Goal: Find specific page/section: Find specific page/section

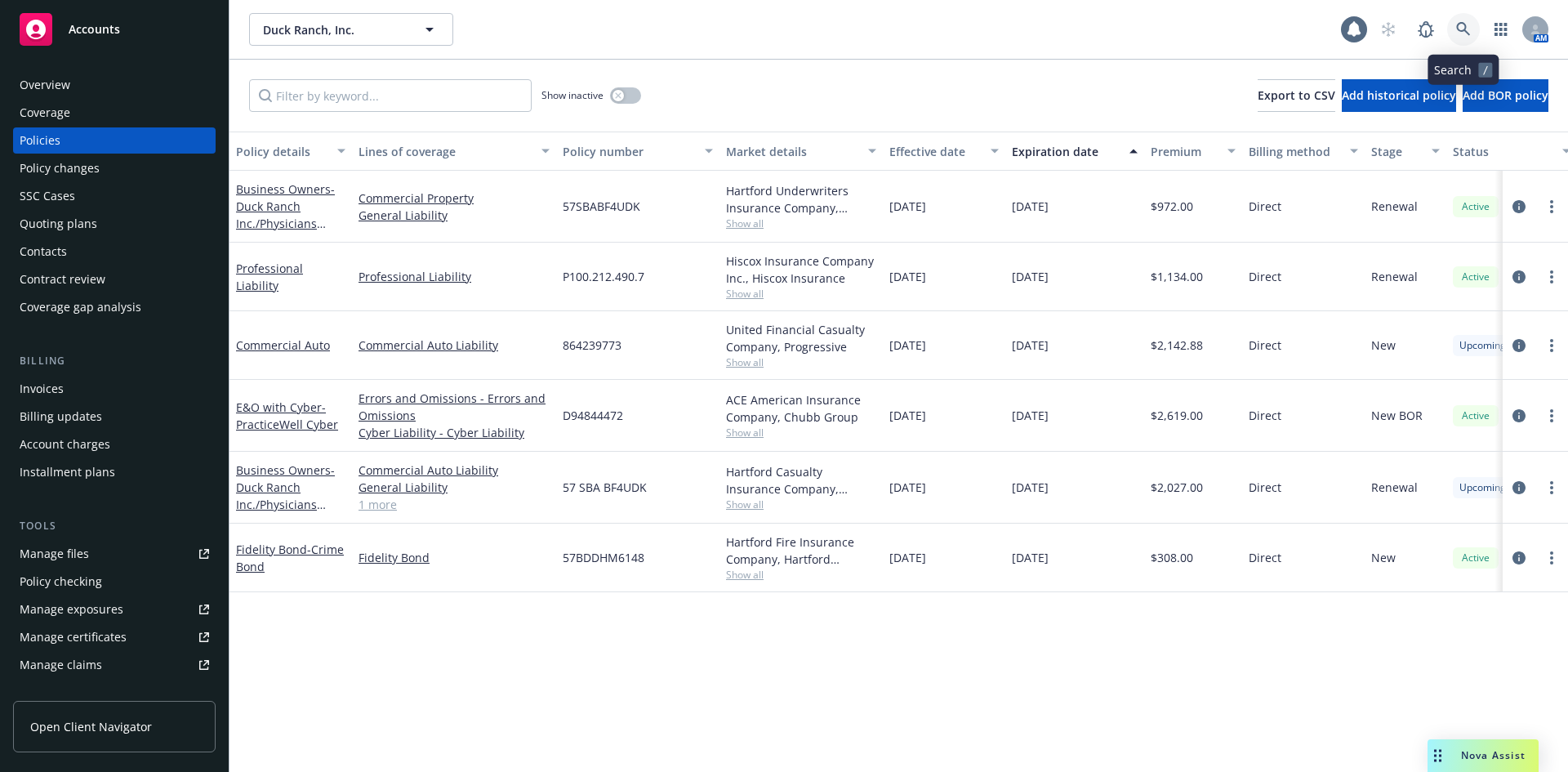
click at [1467, 28] on icon at bounding box center [1463, 29] width 15 height 15
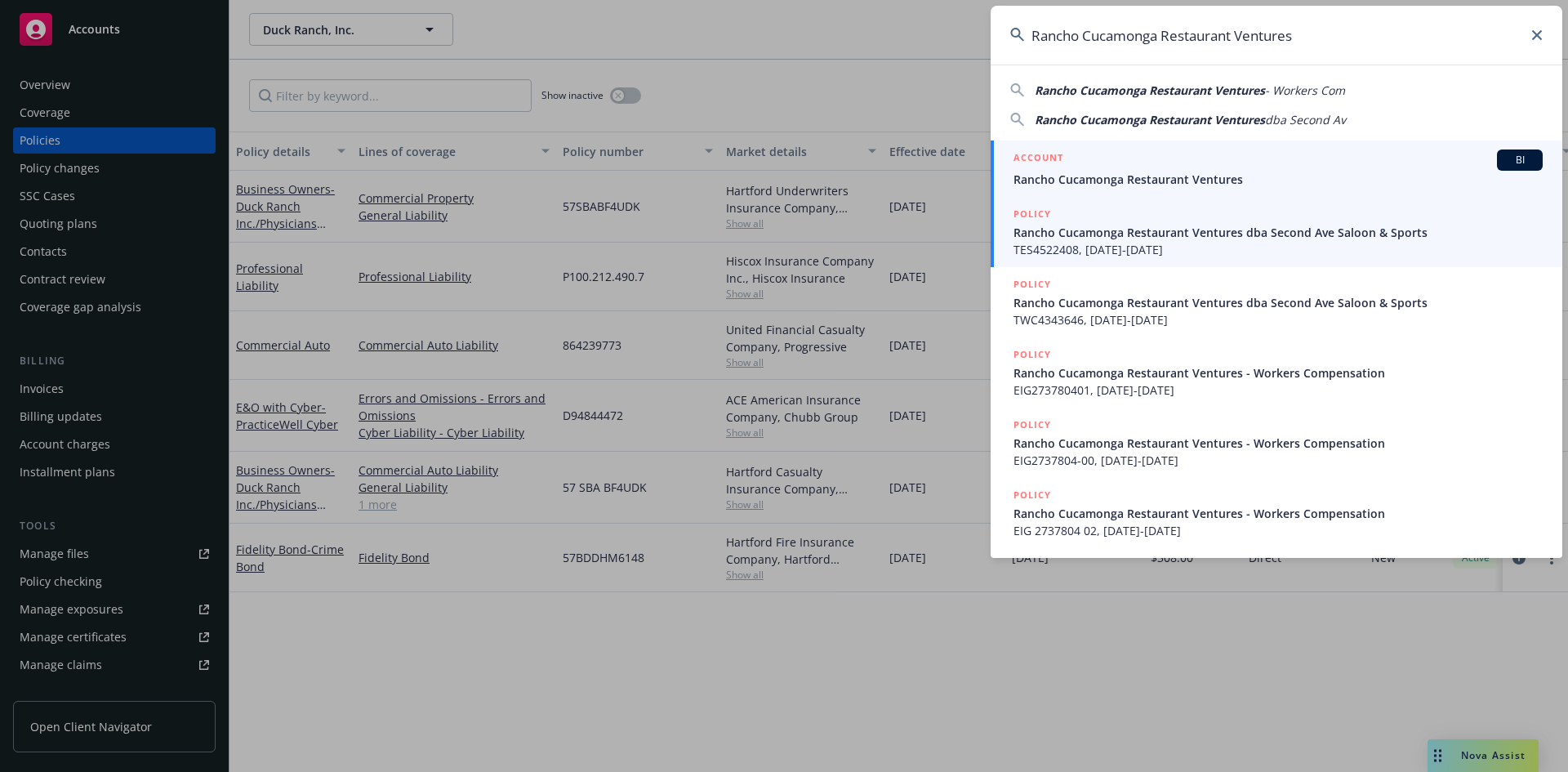
type input "Rancho Cucamonga Restaurant Ventures"
click at [1039, 151] on h5 "ACCOUNT" at bounding box center [1039, 159] width 50 height 20
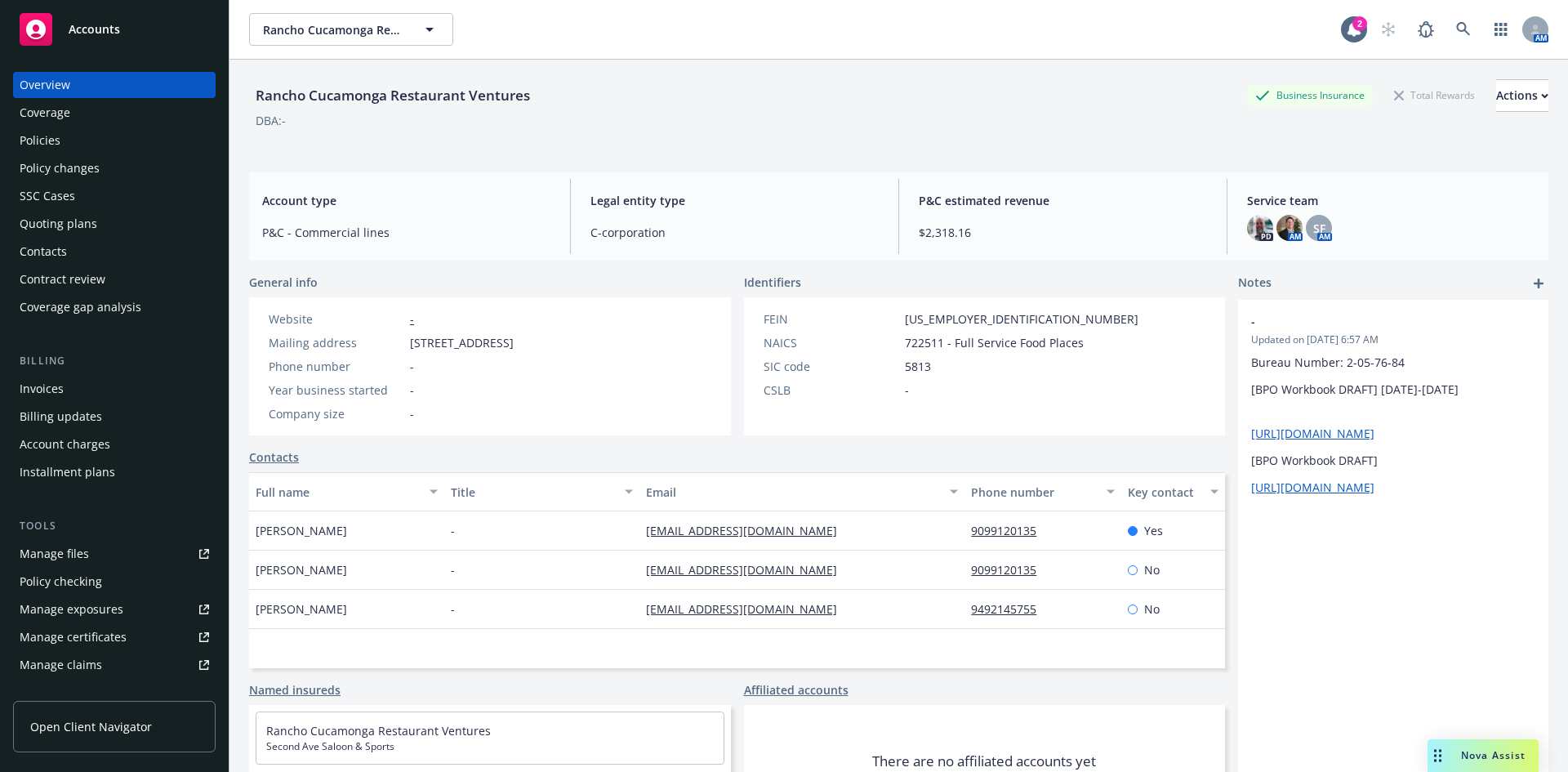
click at [91, 137] on div "Policies" at bounding box center [114, 140] width 189 height 26
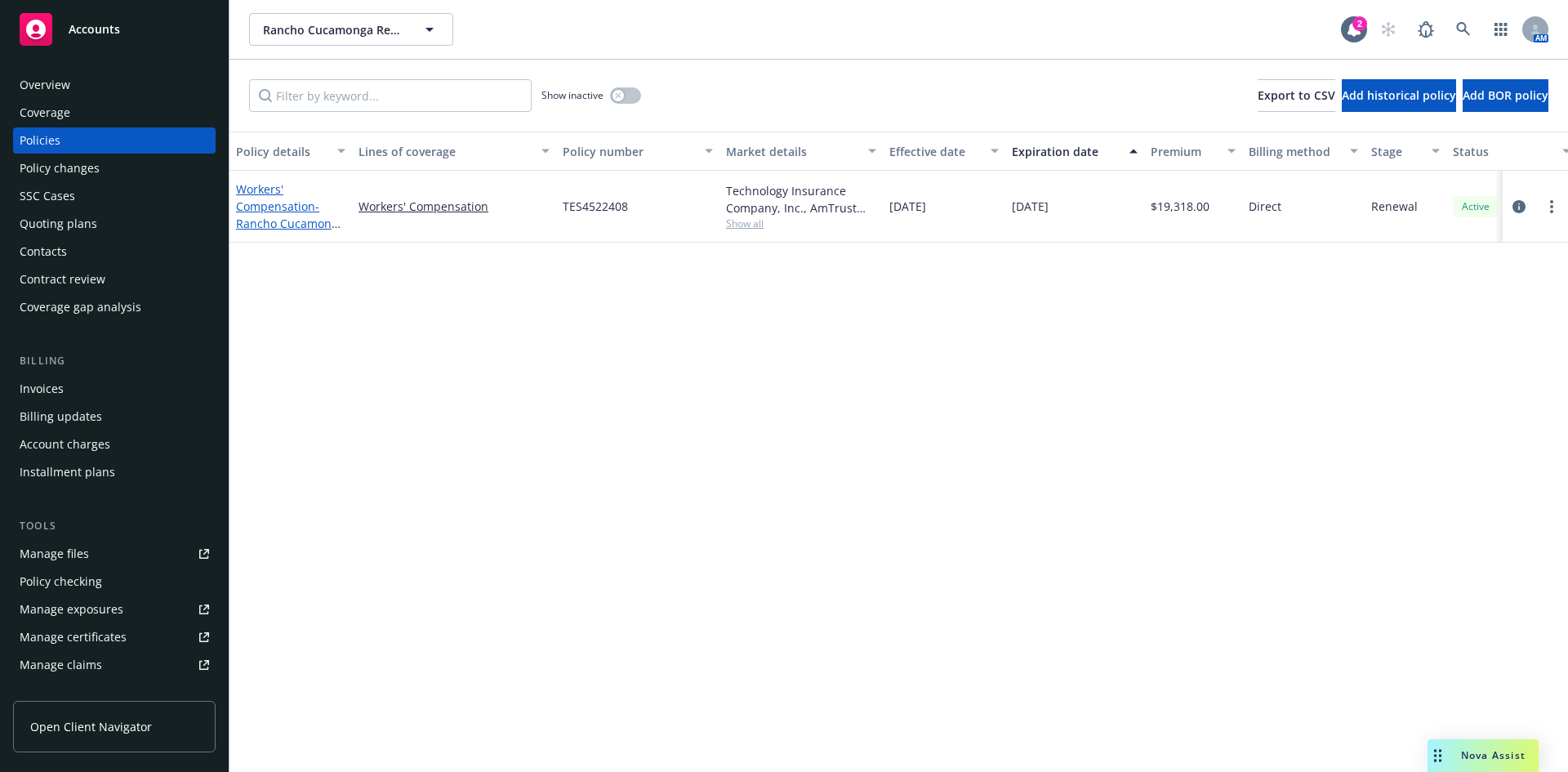
click at [276, 200] on link "Workers' Compensation - [GEOGRAPHIC_DATA] Restaurant Ventures dba Second Ave Sa…" at bounding box center [290, 240] width 108 height 119
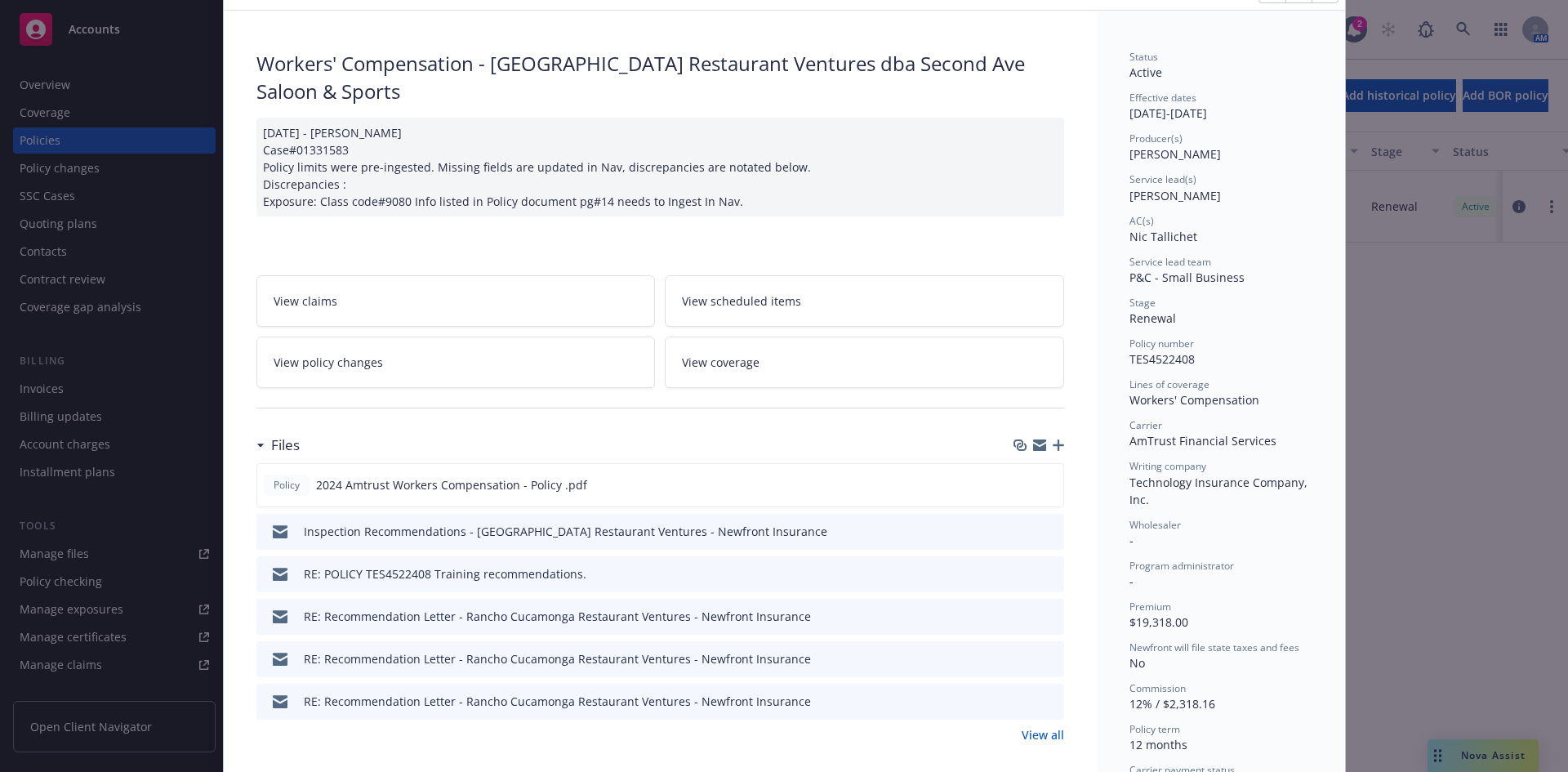
scroll to position [163, 0]
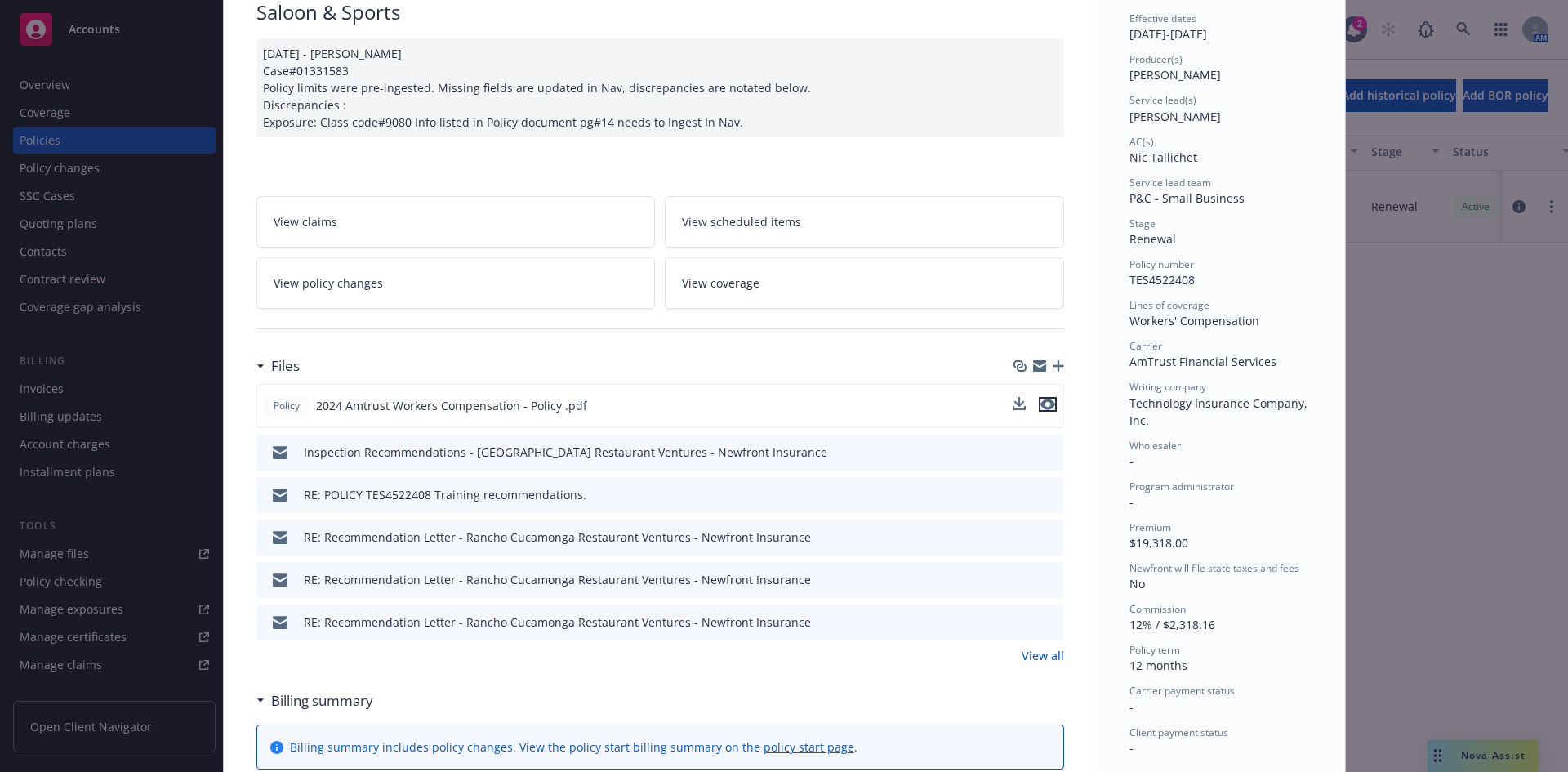
click at [1041, 401] on icon "preview file" at bounding box center [1047, 404] width 15 height 11
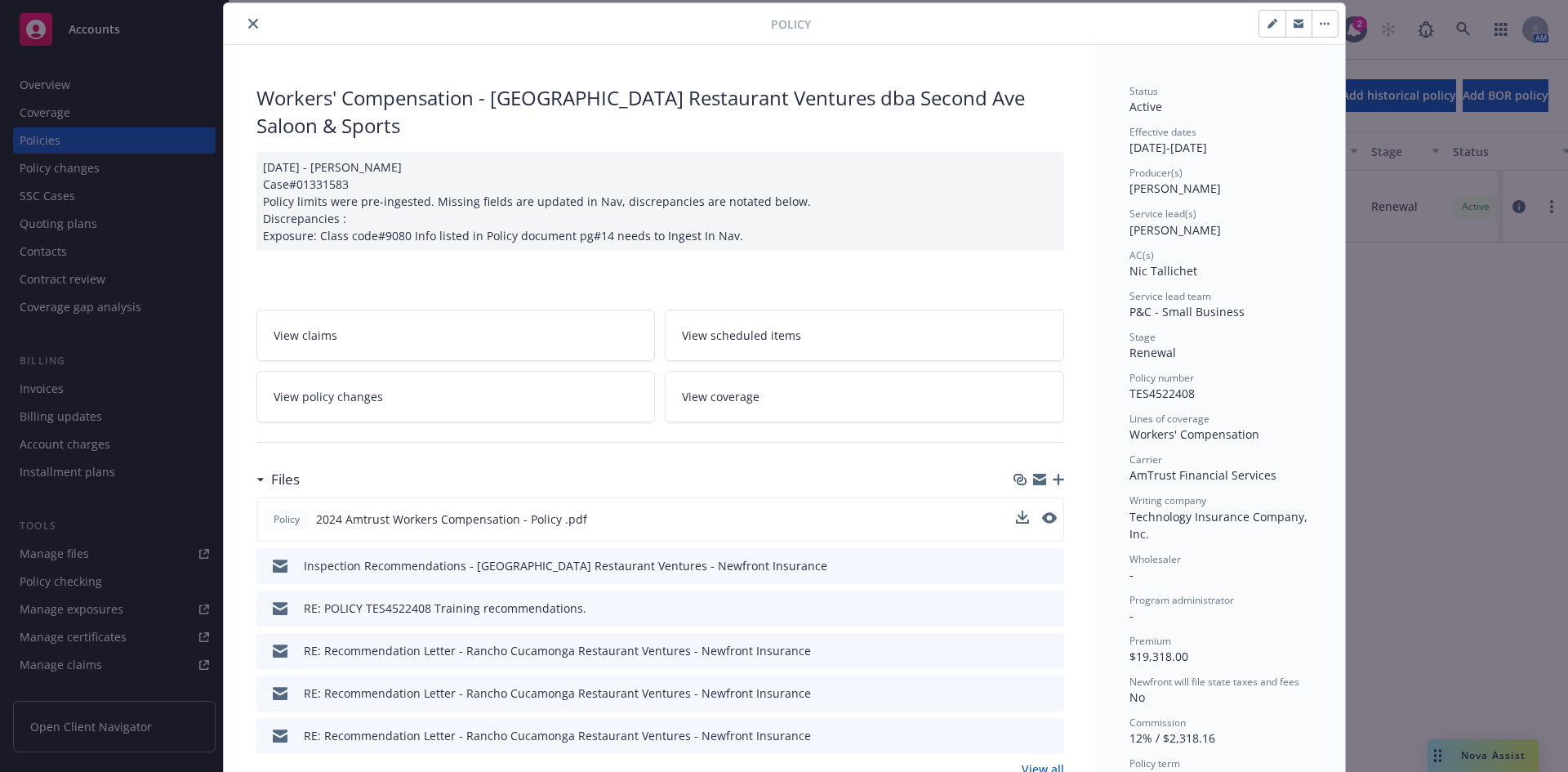
scroll to position [0, 0]
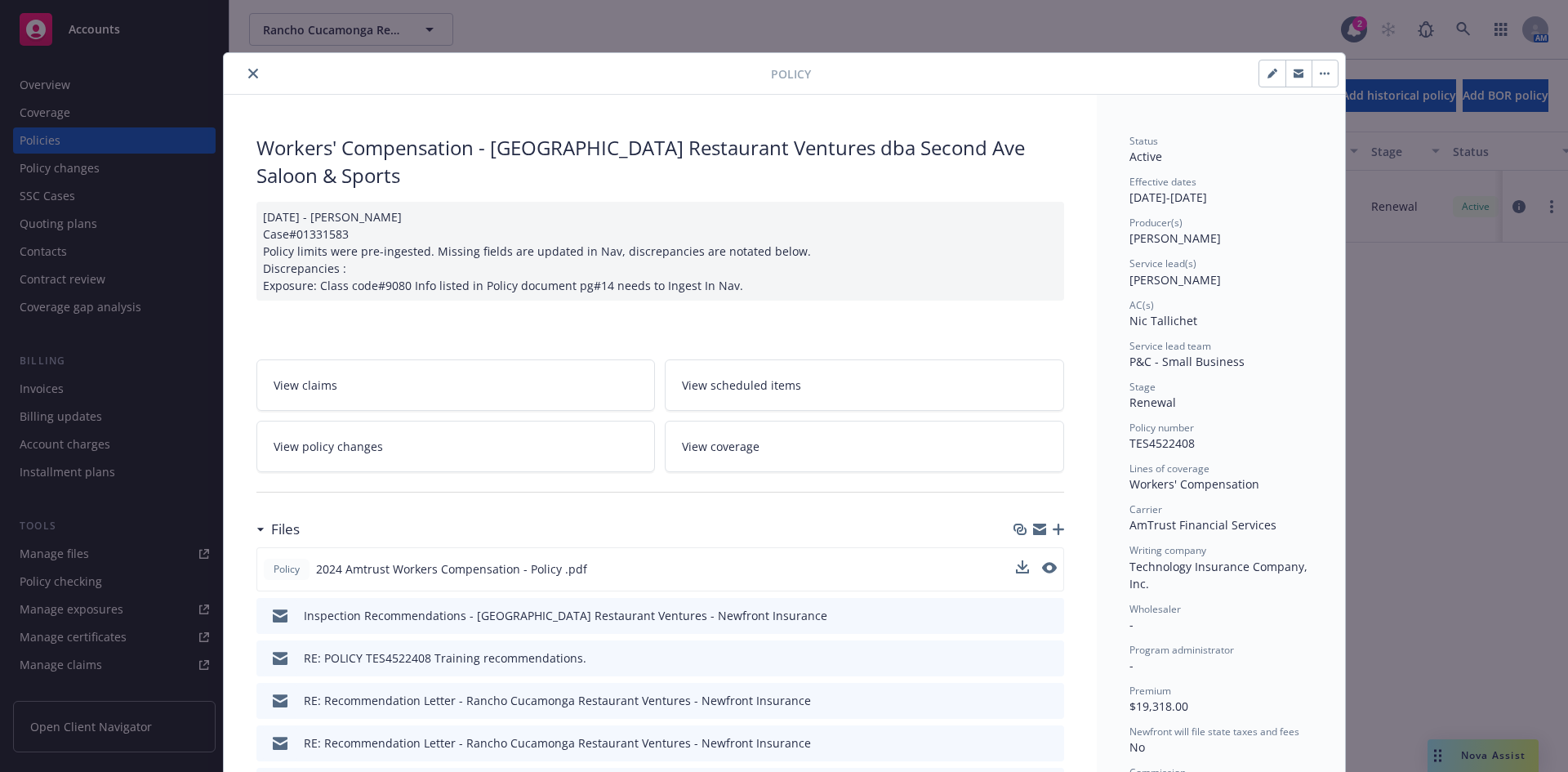
click at [248, 73] on icon "close" at bounding box center [253, 73] width 9 height 9
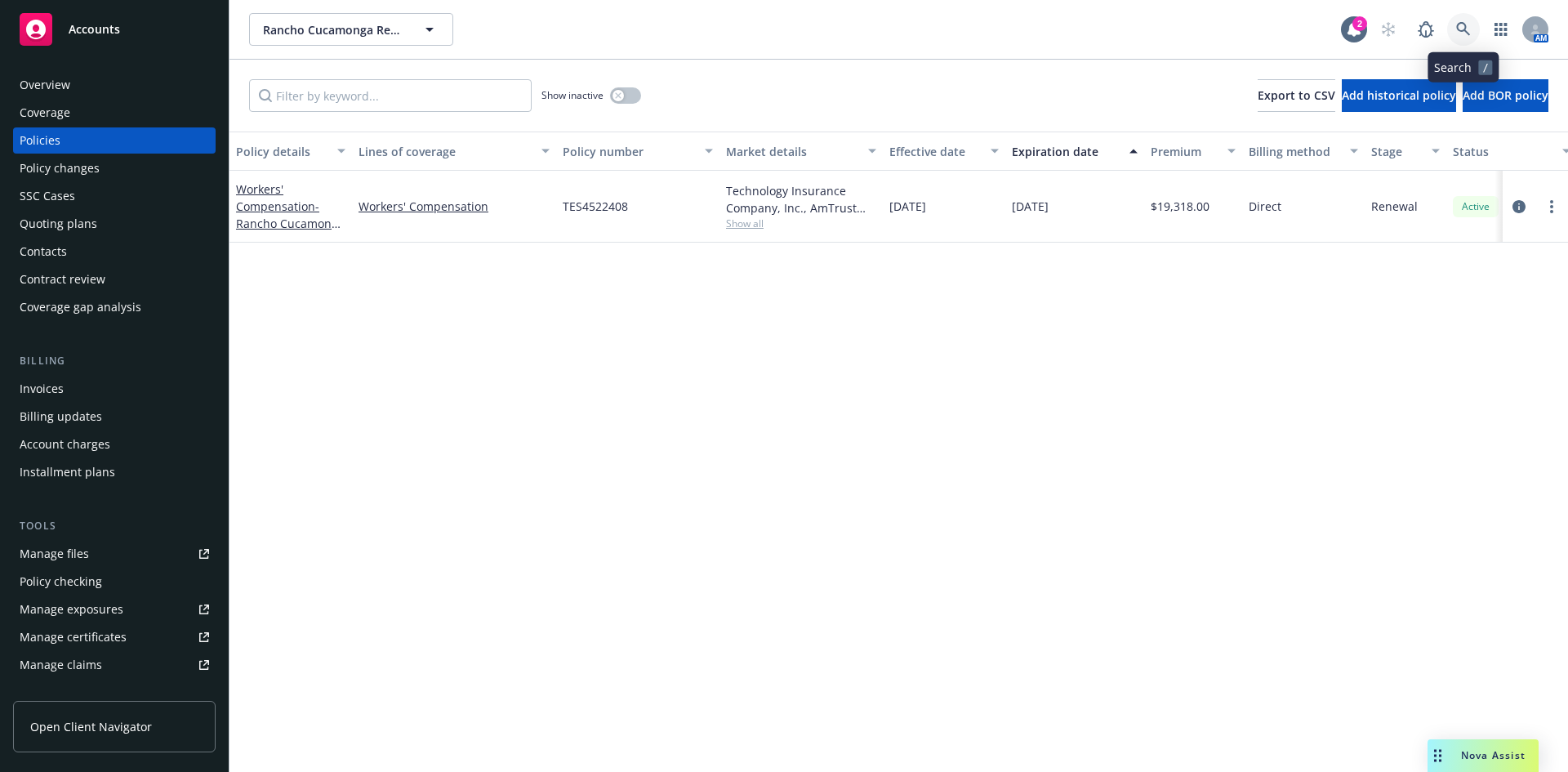
click at [1467, 21] on link at bounding box center [1464, 29] width 32 height 32
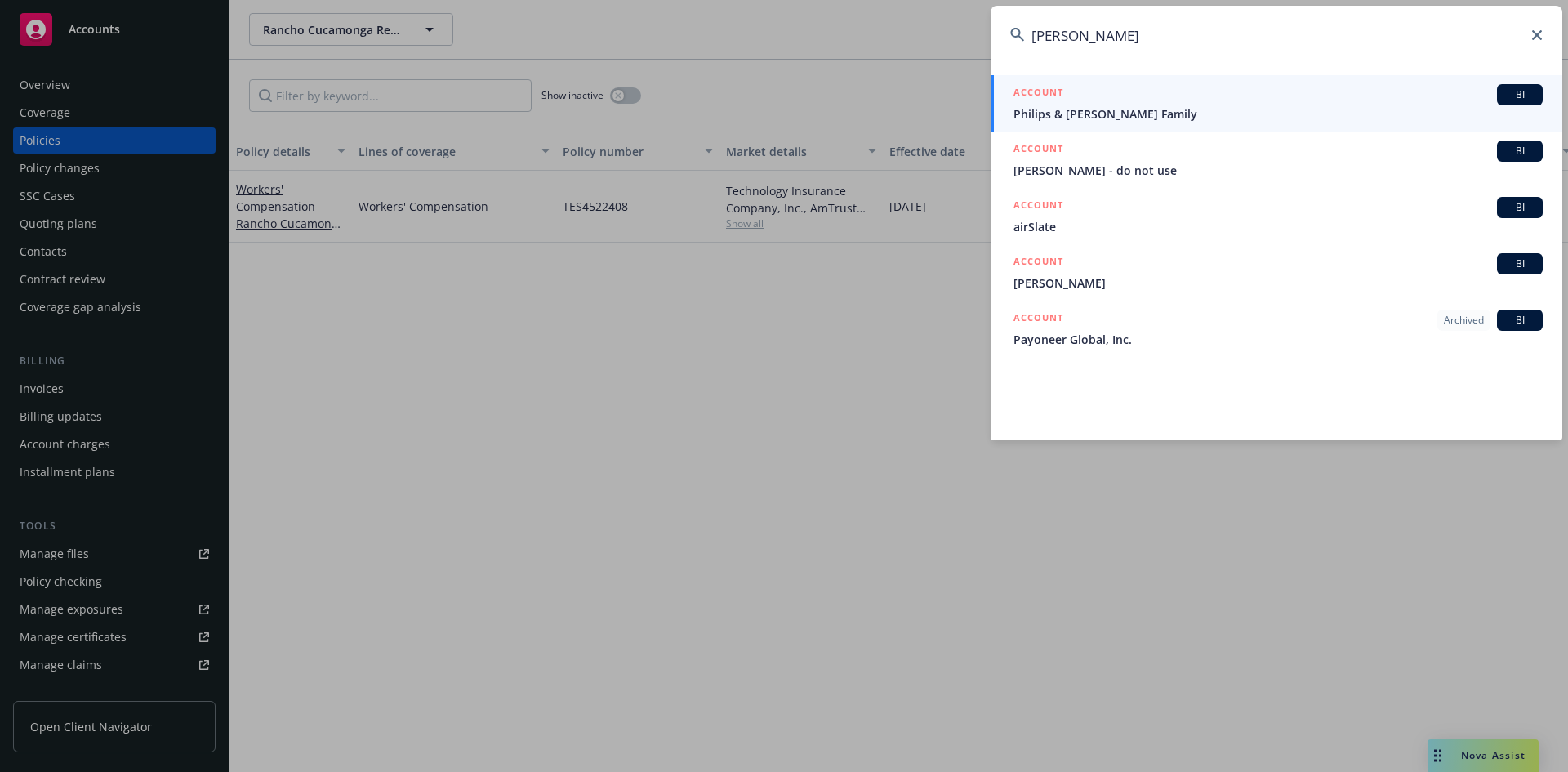
type input "[PERSON_NAME]"
